Goal: Task Accomplishment & Management: Manage account settings

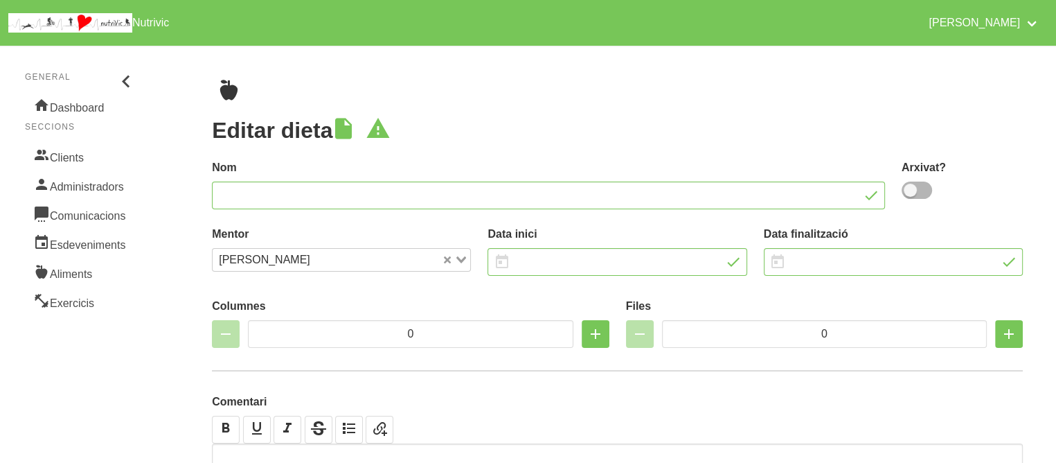
click at [404, 112] on div "Editar dieta Nom [GEOGRAPHIC_DATA]? Mentor [PERSON_NAME] Loading... Data inici …" at bounding box center [617, 299] width 877 height 507
click at [60, 159] on link "Clients" at bounding box center [81, 155] width 112 height 29
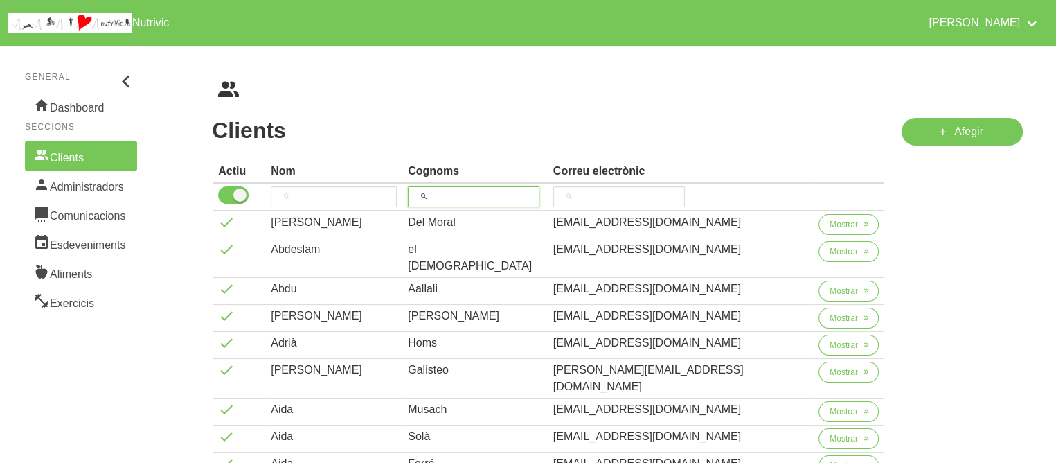
click at [537, 196] on input "search" at bounding box center [474, 196] width 132 height 21
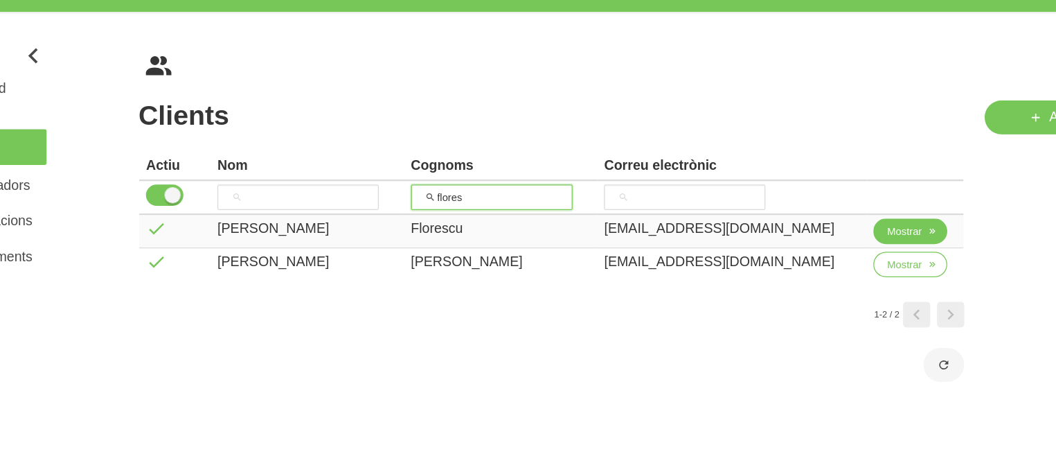
type input "flores"
click at [854, 224] on icon "button" at bounding box center [858, 224] width 8 height 12
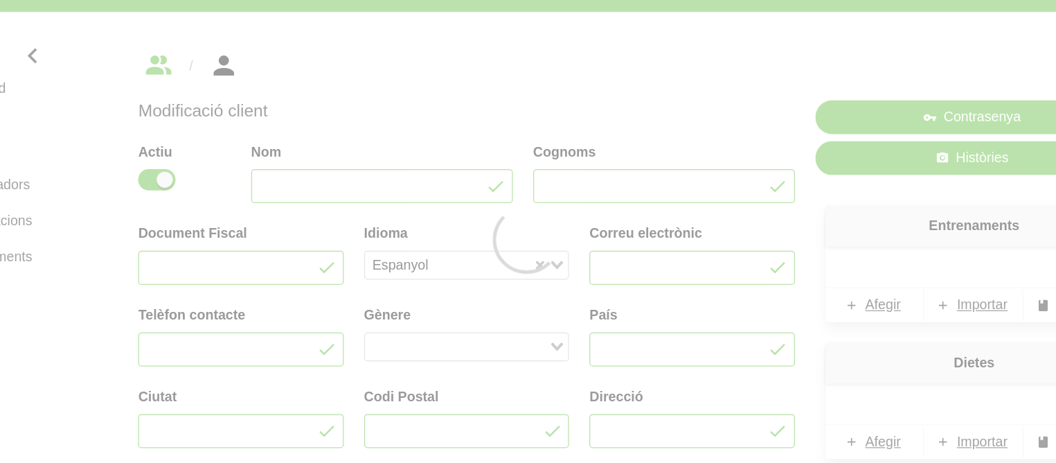
type input "[PERSON_NAME]"
type input "Florescu"
type input "[EMAIL_ADDRESS][DOMAIN_NAME]"
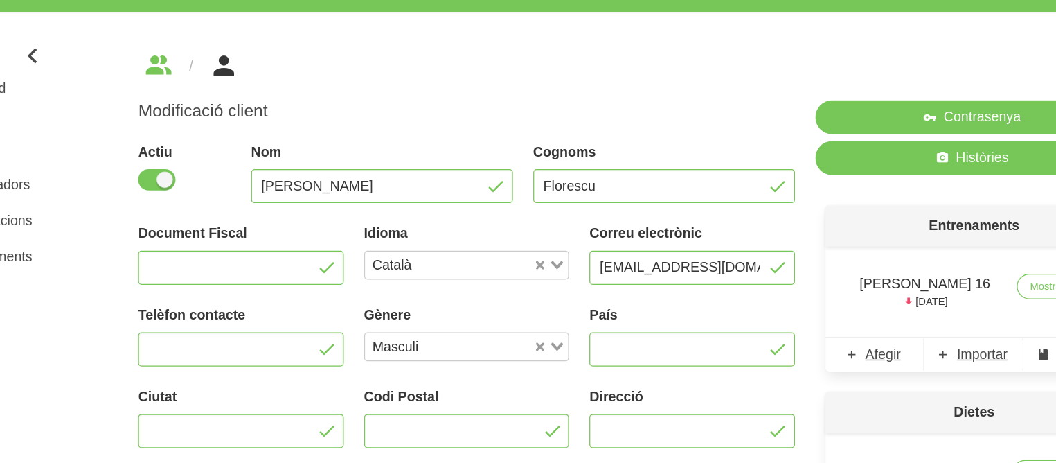
click at [652, 123] on h1 "Modificació client" at bounding box center [479, 126] width 535 height 17
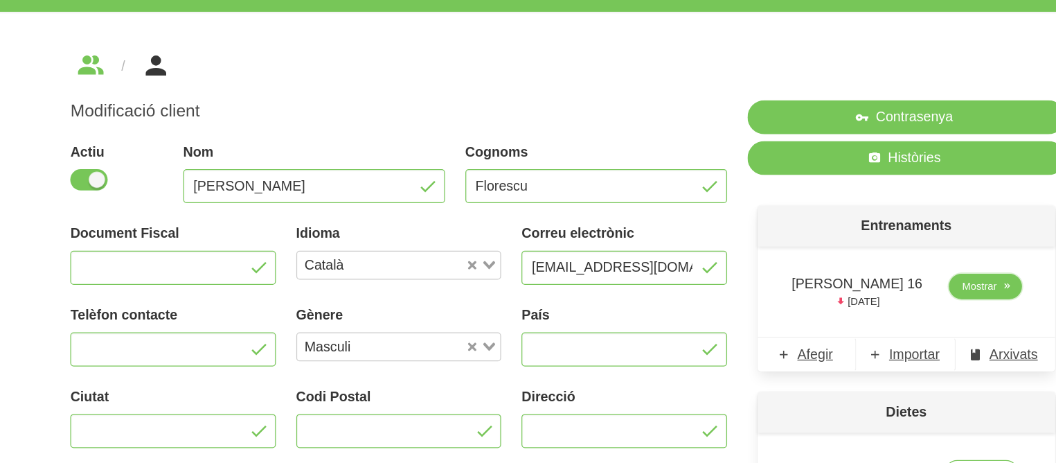
click at [938, 269] on link "Mostrar" at bounding box center [958, 269] width 60 height 21
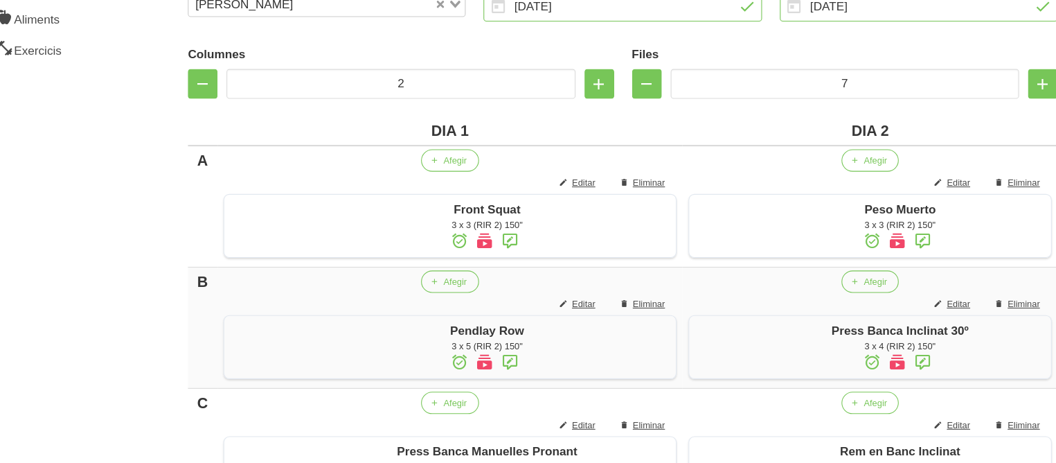
scroll to position [249, 0]
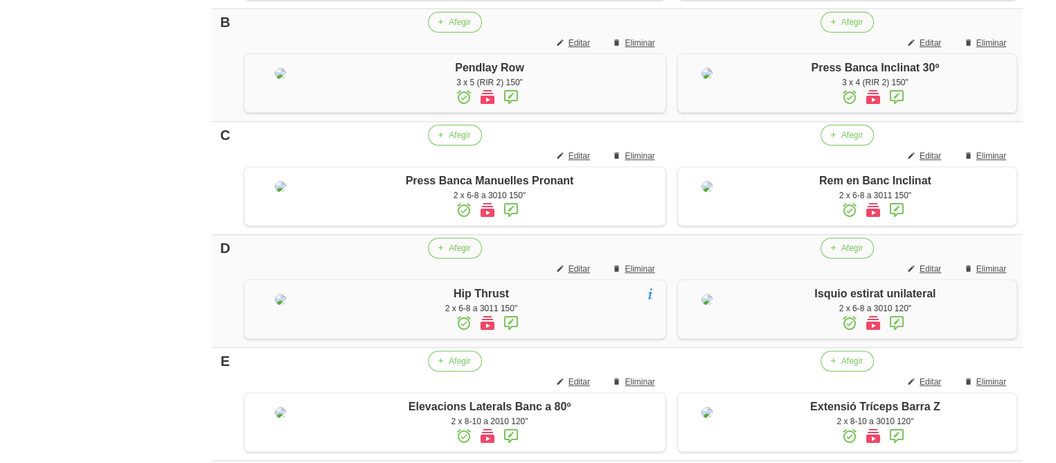
scroll to position [499, 0]
